Goal: Book appointment/travel/reservation

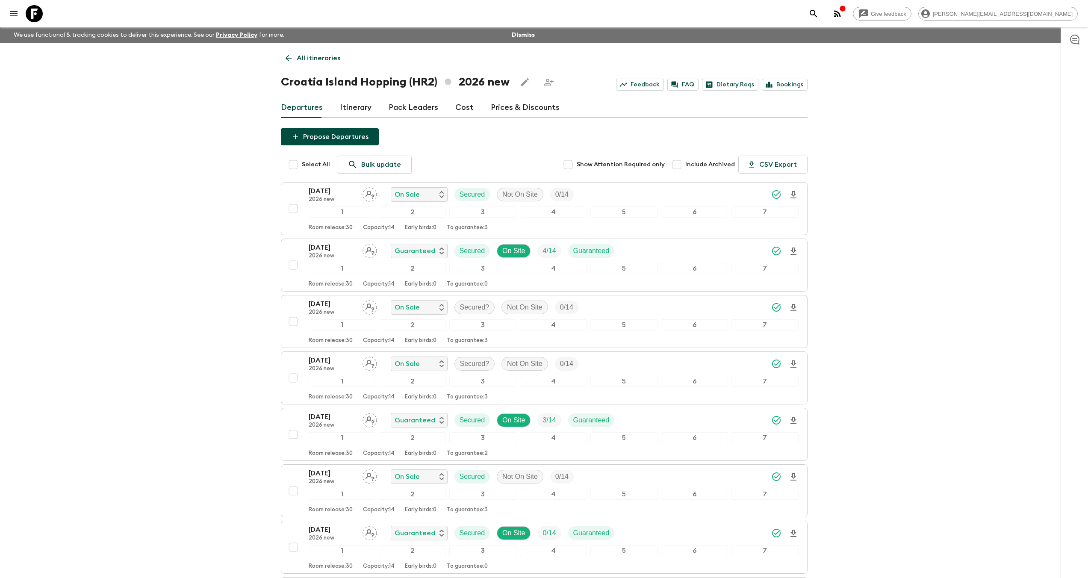
click at [42, 13] on icon at bounding box center [34, 13] width 17 height 17
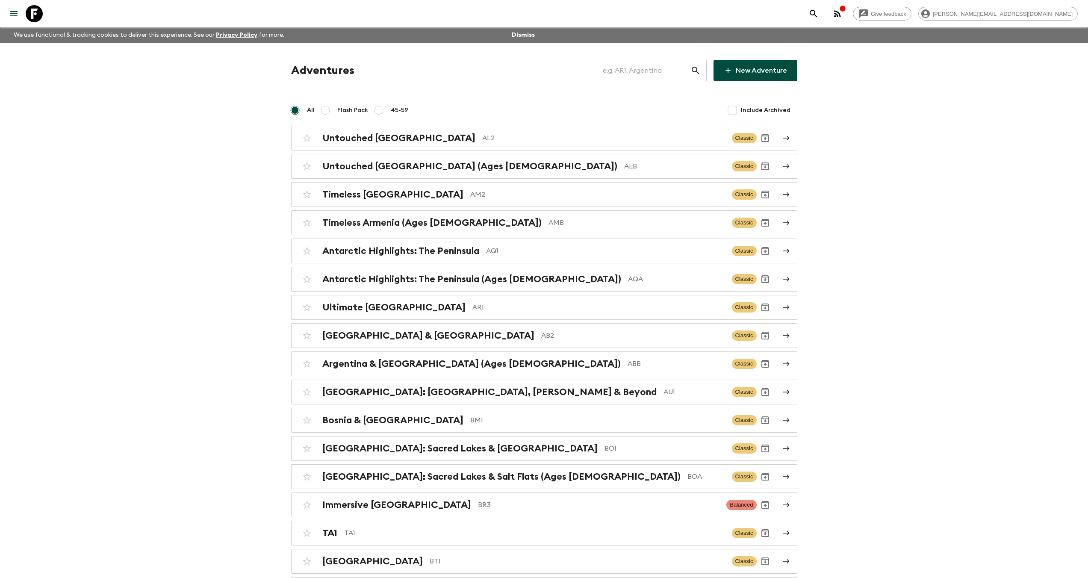
click at [641, 82] on input "text" at bounding box center [644, 71] width 94 height 24
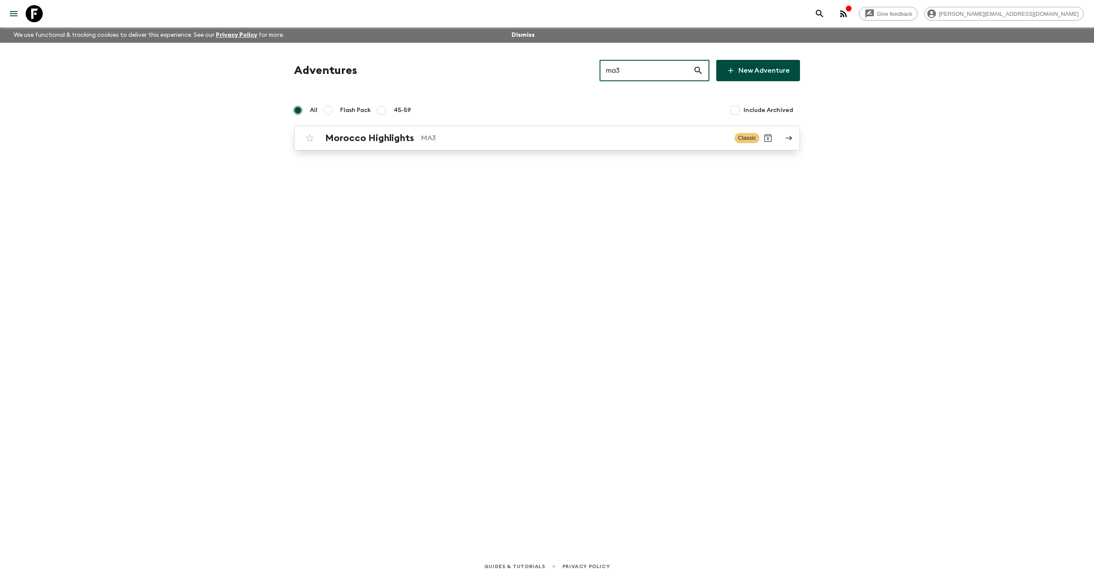
type input "ma3"
click at [459, 136] on p "MA3" at bounding box center [574, 138] width 307 height 10
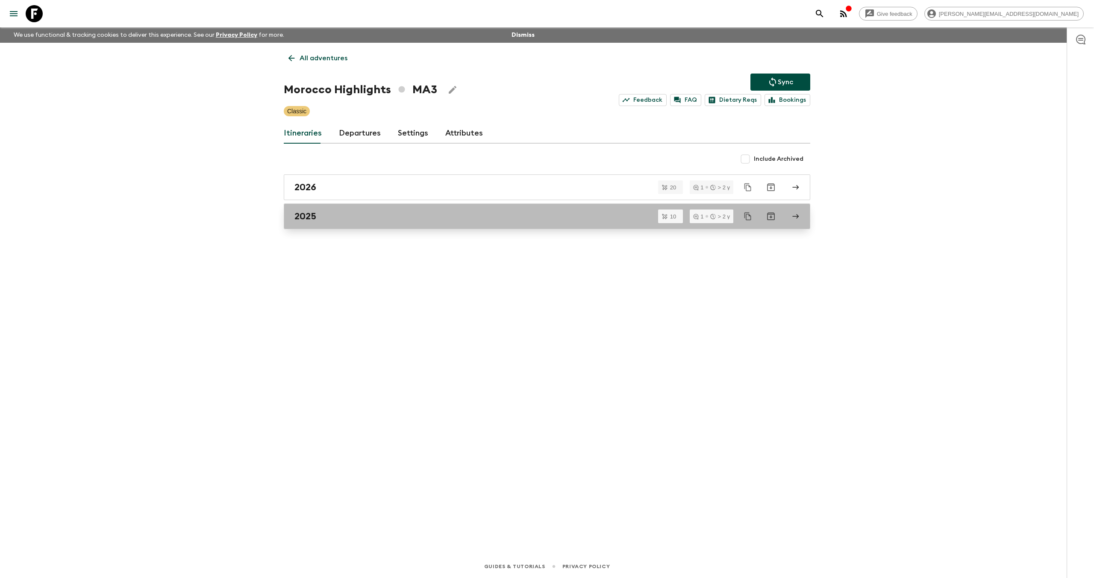
click at [353, 215] on div "2025" at bounding box center [538, 216] width 489 height 11
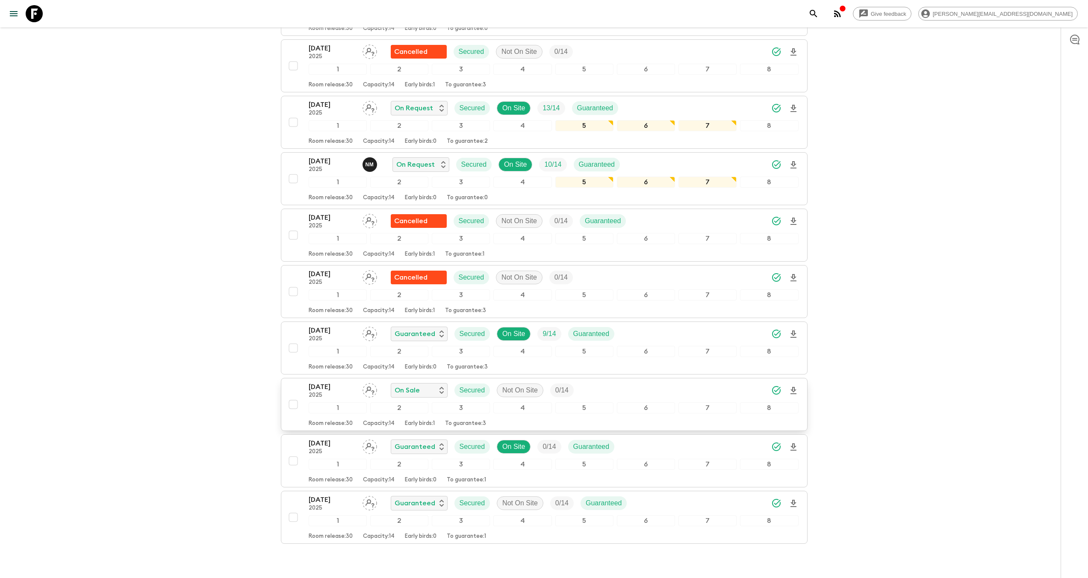
scroll to position [191, 0]
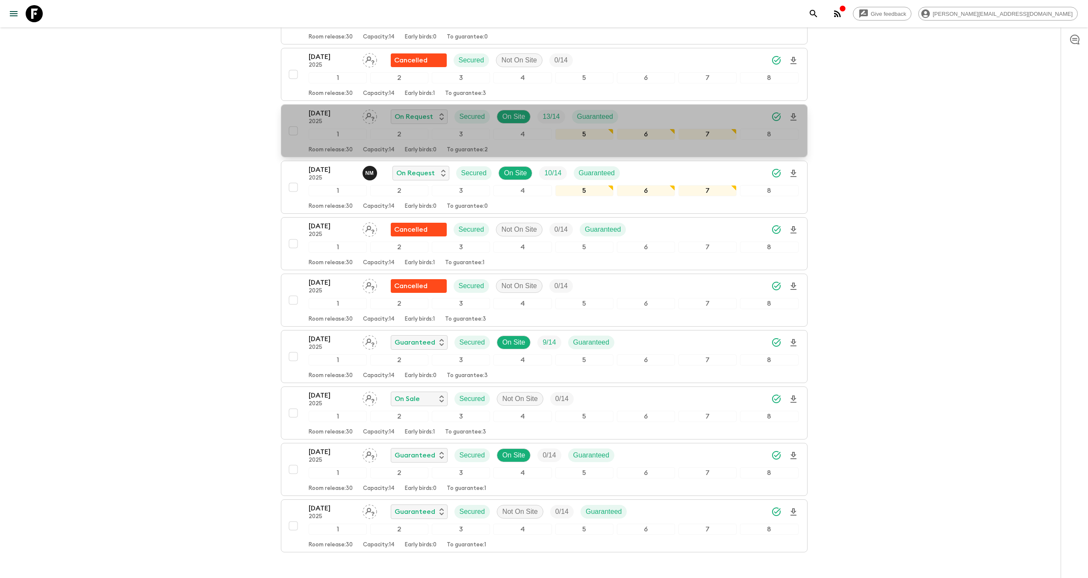
click at [323, 119] on p "2025" at bounding box center [332, 121] width 47 height 7
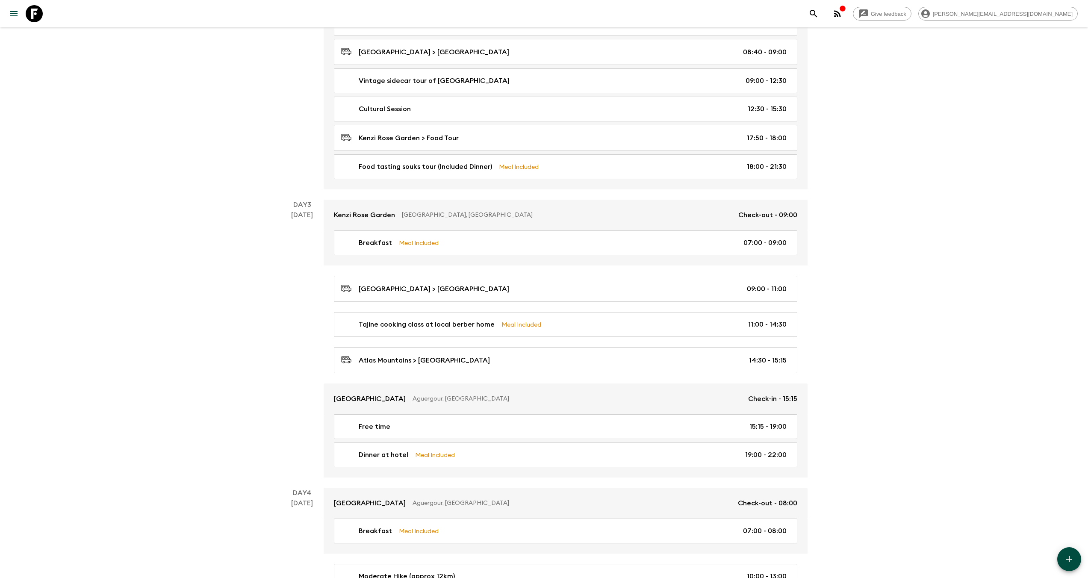
scroll to position [414, 0]
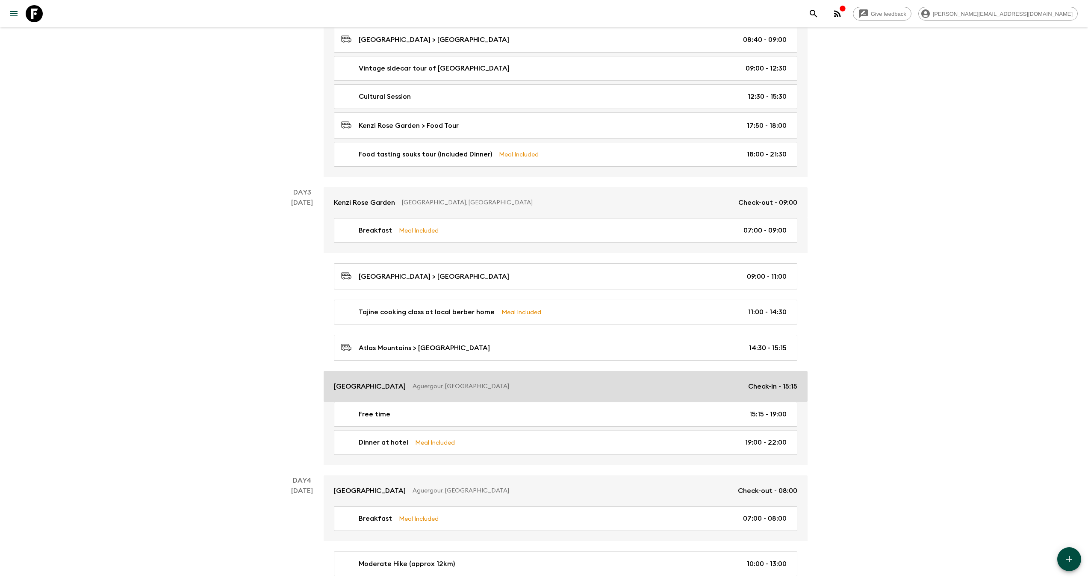
click at [406, 383] on p "[GEOGRAPHIC_DATA]" at bounding box center [370, 386] width 72 height 10
